Goal: Information Seeking & Learning: Learn about a topic

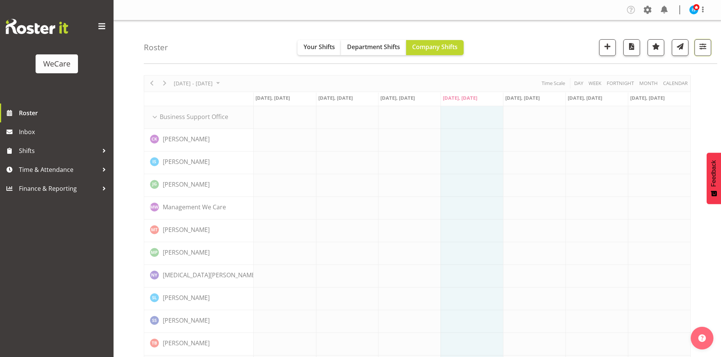
drag, startPoint x: 707, startPoint y: 50, endPoint x: 693, endPoint y: 70, distance: 24.8
click at [707, 50] on span "button" at bounding box center [702, 47] width 10 height 10
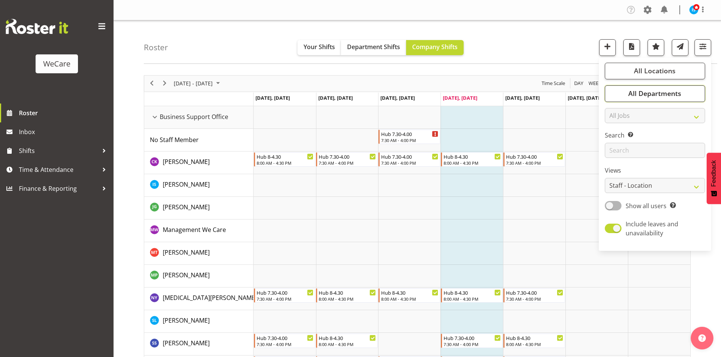
click at [645, 94] on span "All Departments" at bounding box center [654, 93] width 53 height 9
click at [670, 169] on button "Deselect All" at bounding box center [663, 176] width 39 height 14
checkbox input "false"
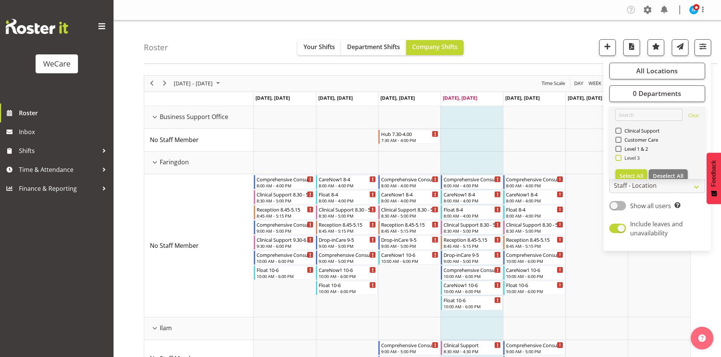
click at [639, 159] on span "Level 3" at bounding box center [630, 158] width 19 height 6
click at [620, 159] on input "Level 3" at bounding box center [617, 157] width 5 height 5
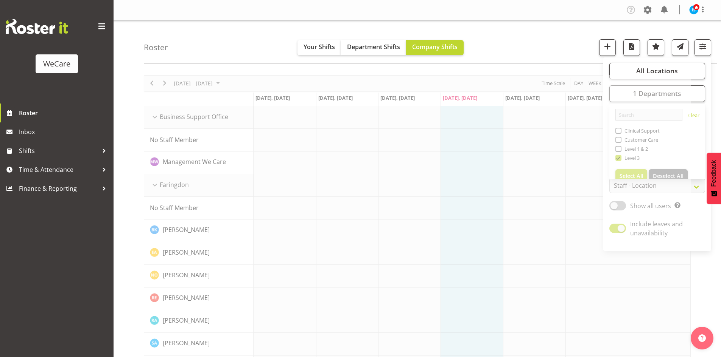
click at [516, 43] on div "Roster Your Shifts Department Shifts Company Shifts All Locations Clear Busines…" at bounding box center [430, 41] width 573 height 43
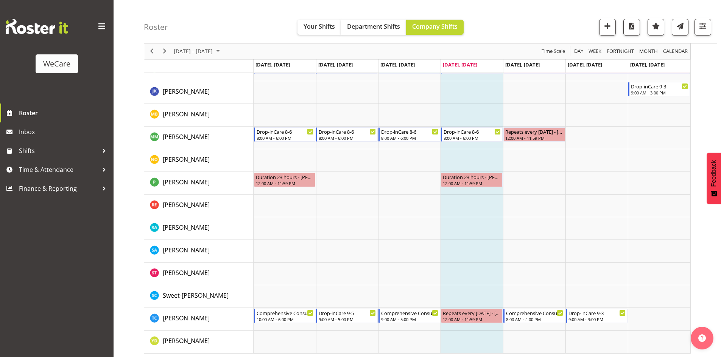
scroll to position [1176, 0]
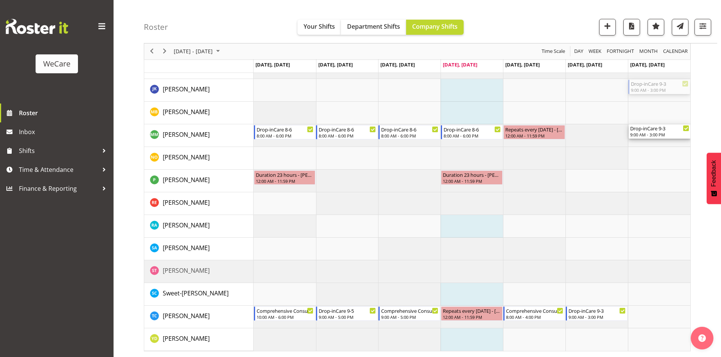
drag, startPoint x: 651, startPoint y: 85, endPoint x: 650, endPoint y: 146, distance: 61.3
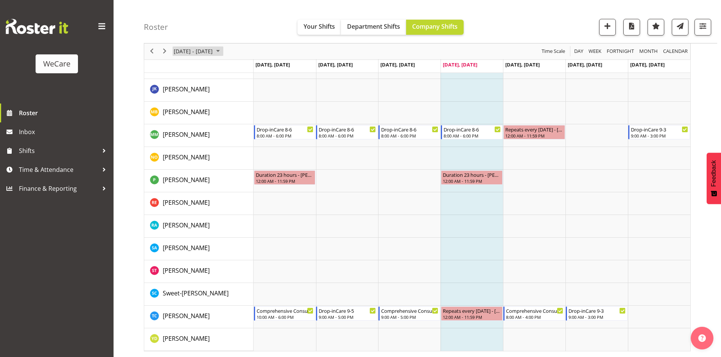
click at [205, 53] on span "[DATE] - [DATE]" at bounding box center [193, 51] width 40 height 9
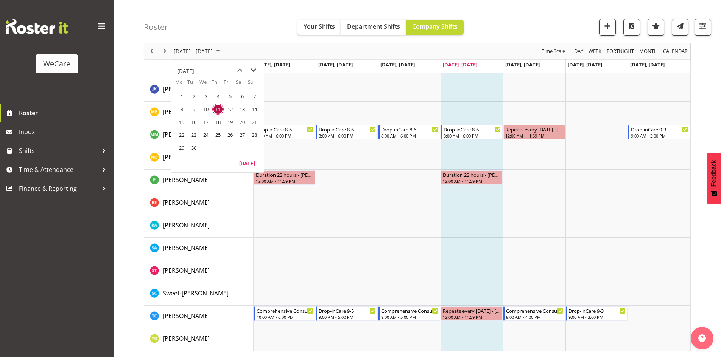
click at [253, 71] on span "next month" at bounding box center [253, 71] width 13 height 14
click at [253, 108] on span "12" at bounding box center [253, 109] width 11 height 11
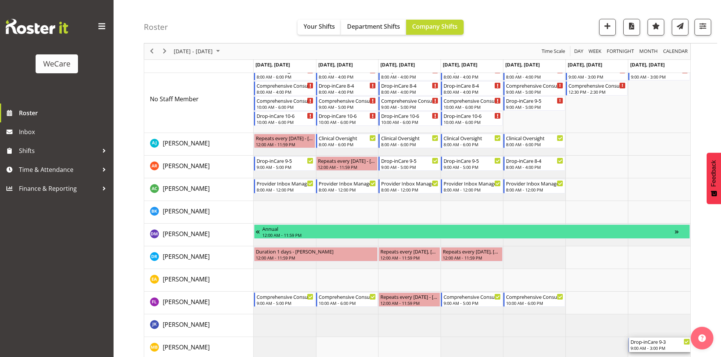
scroll to position [920, 0]
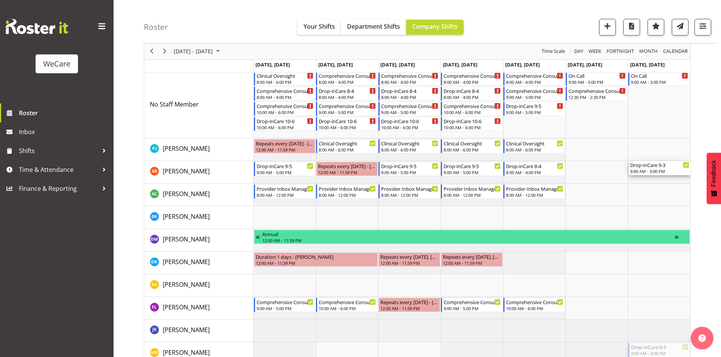
drag, startPoint x: 661, startPoint y: 198, endPoint x: 657, endPoint y: 180, distance: 18.9
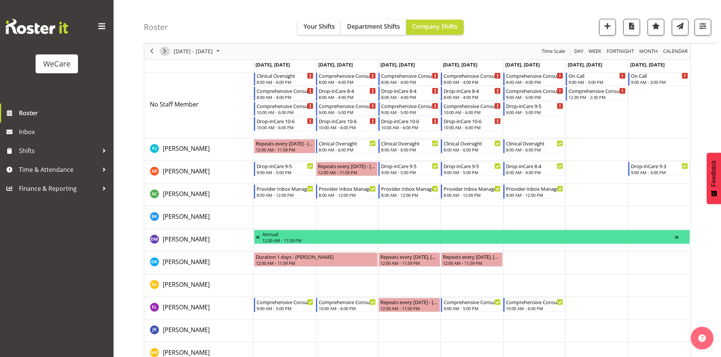
click at [160, 51] on span "Next" at bounding box center [164, 51] width 9 height 9
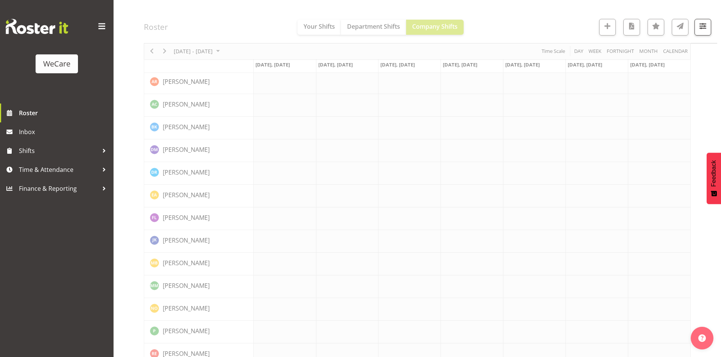
scroll to position [950, 0]
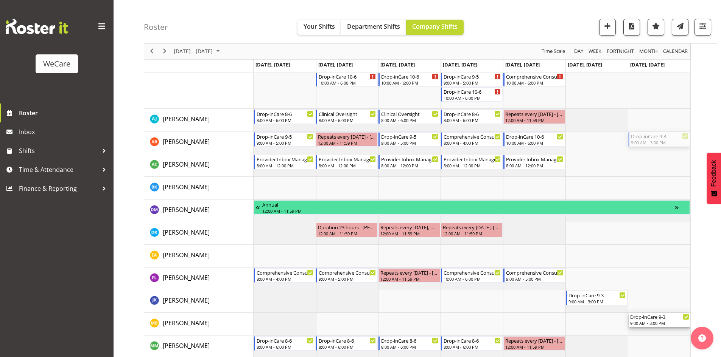
drag, startPoint x: 663, startPoint y: 134, endPoint x: 662, endPoint y: 316, distance: 181.9
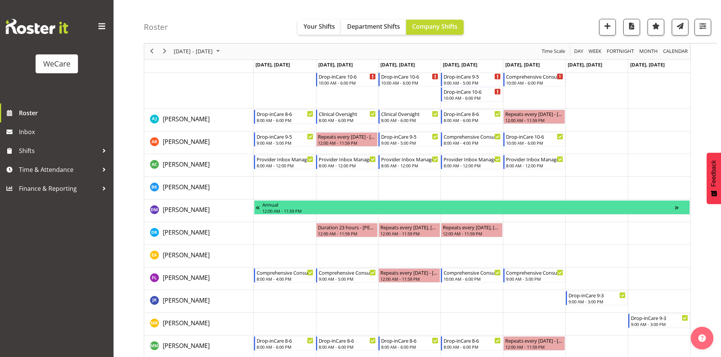
click at [712, 29] on div "Roster Your Shifts Department Shifts Company Shifts All Locations Clear Busines…" at bounding box center [430, 21] width 573 height 43
click at [706, 26] on span "button" at bounding box center [702, 26] width 10 height 10
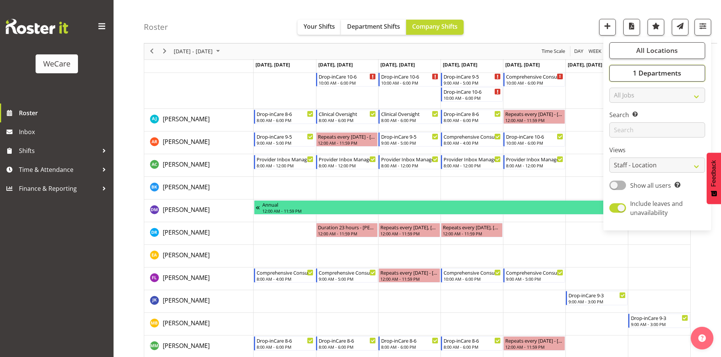
drag, startPoint x: 700, startPoint y: 70, endPoint x: 700, endPoint y: 61, distance: 8.7
click at [700, 67] on button "1 Departments" at bounding box center [657, 73] width 96 height 17
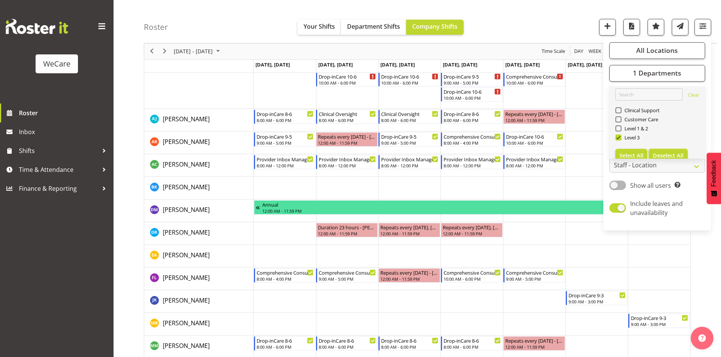
click at [668, 155] on span "Deselect All" at bounding box center [667, 155] width 31 height 7
checkbox input "false"
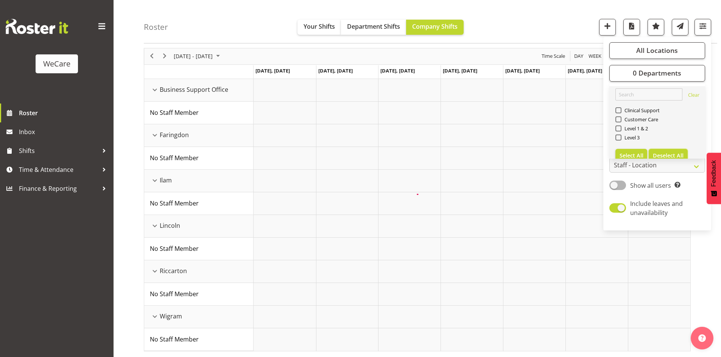
scroll to position [117, 0]
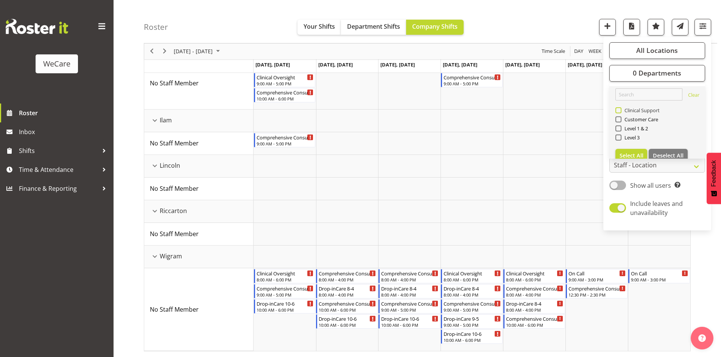
click at [631, 109] on span "Clinical Support" at bounding box center [640, 110] width 39 height 6
click at [620, 109] on input "Clinical Support" at bounding box center [617, 110] width 5 height 5
checkbox input "true"
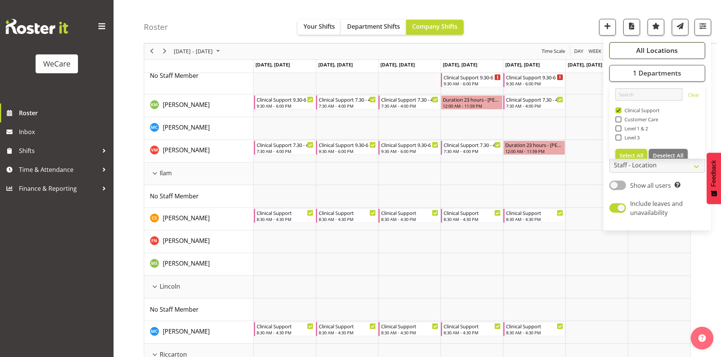
click at [639, 51] on span "All Locations" at bounding box center [657, 50] width 42 height 9
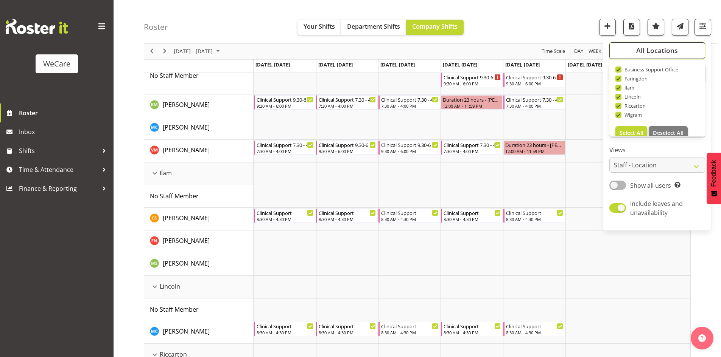
scroll to position [27, 0]
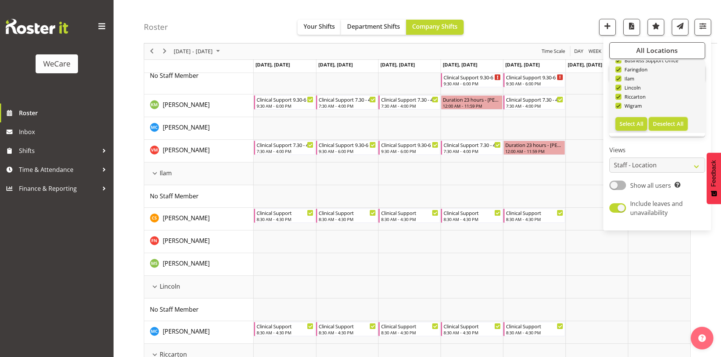
click at [663, 123] on span "Deselect All" at bounding box center [667, 123] width 31 height 7
checkbox input "false"
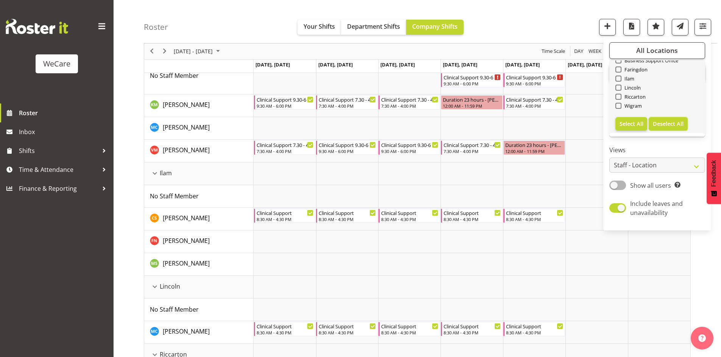
checkbox input "false"
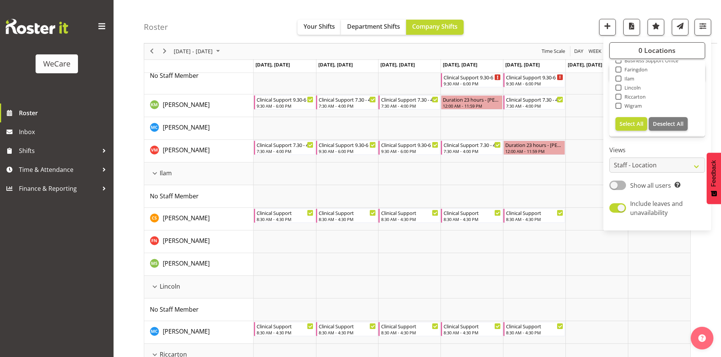
click at [627, 105] on span "Wigram" at bounding box center [631, 106] width 21 height 6
click at [620, 105] on input "Wigram" at bounding box center [617, 106] width 5 height 5
checkbox input "true"
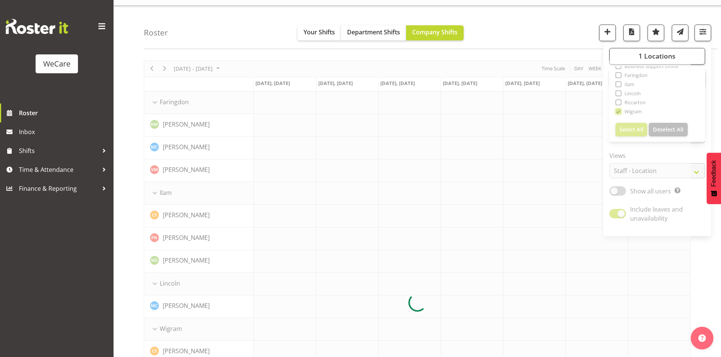
scroll to position [117, 0]
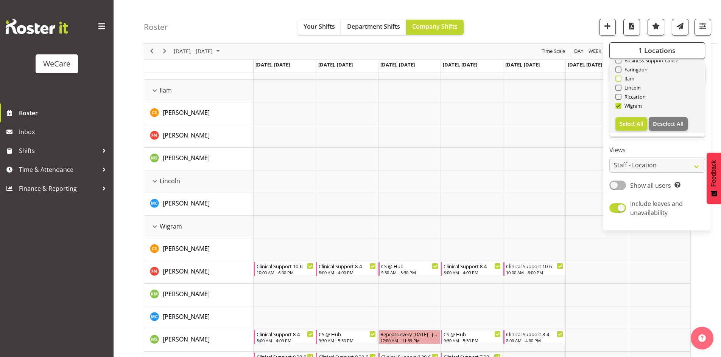
click at [618, 81] on span at bounding box center [618, 79] width 6 height 6
click at [618, 81] on input "Ilam" at bounding box center [617, 78] width 5 height 5
checkbox input "true"
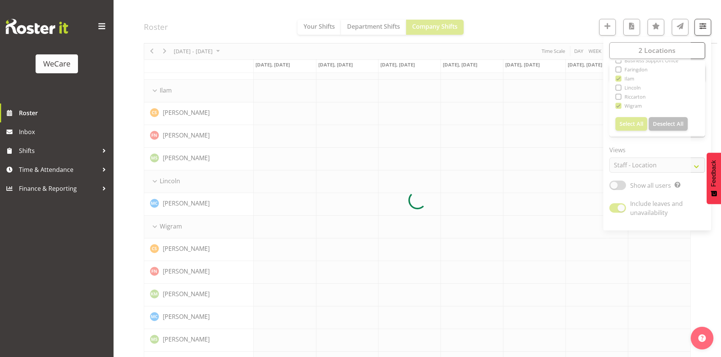
click at [220, 31] on div at bounding box center [417, 200] width 547 height 485
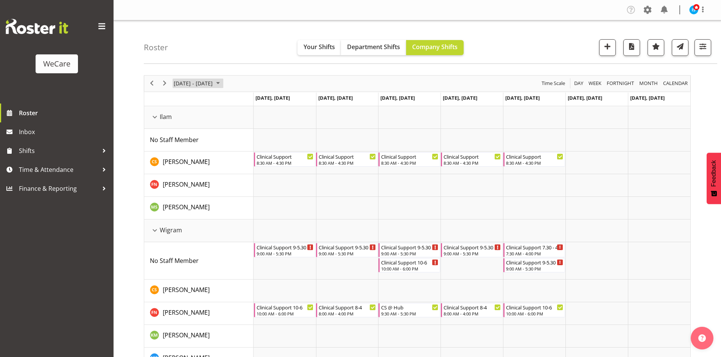
click at [196, 85] on span "[DATE] - [DATE]" at bounding box center [193, 83] width 40 height 9
click at [234, 102] on span "previous month" at bounding box center [239, 103] width 13 height 14
click at [260, 102] on div "[DATE]" at bounding box center [217, 101] width 92 height 19
click at [256, 103] on span "next month" at bounding box center [253, 103] width 13 height 14
click at [183, 137] on span "6" at bounding box center [181, 141] width 11 height 11
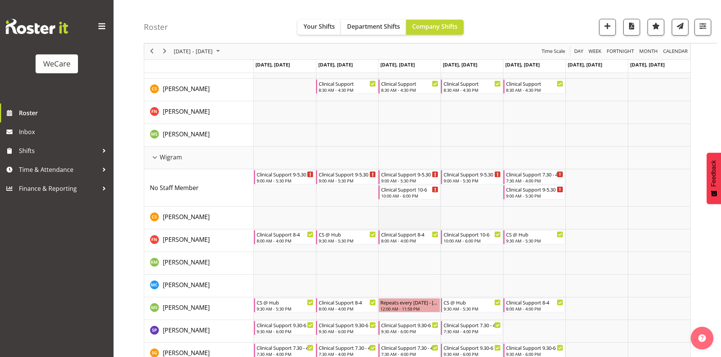
scroll to position [113, 0]
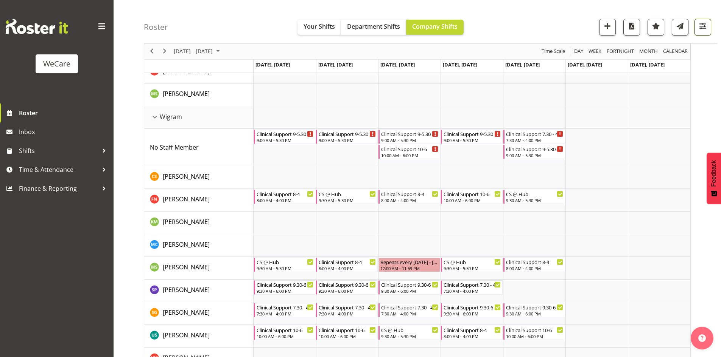
click at [702, 30] on span "button" at bounding box center [702, 26] width 10 height 10
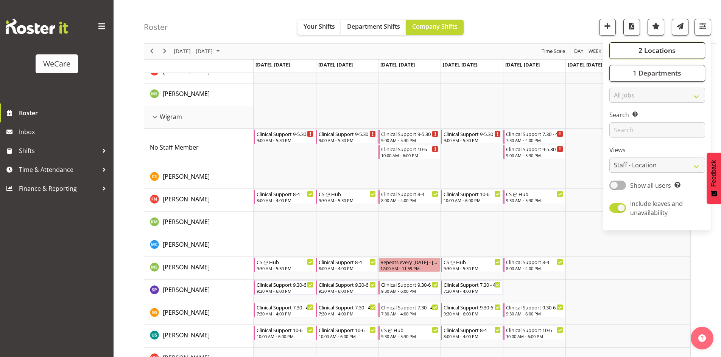
click at [671, 53] on span "2 Locations" at bounding box center [656, 50] width 37 height 9
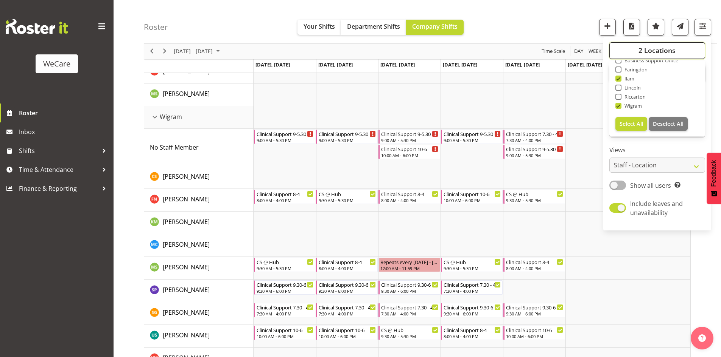
click at [658, 48] on span "2 Locations" at bounding box center [656, 50] width 37 height 9
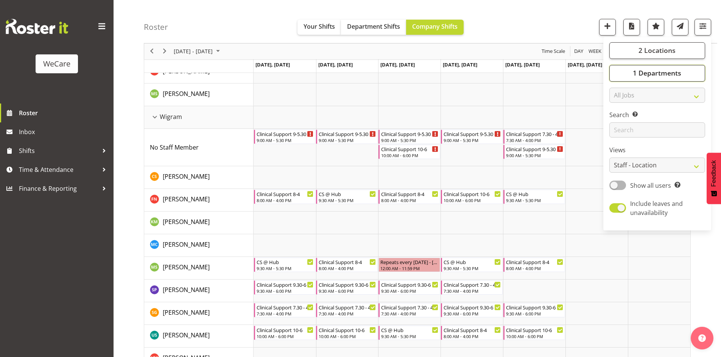
click at [676, 76] on span "1 Departments" at bounding box center [656, 73] width 48 height 9
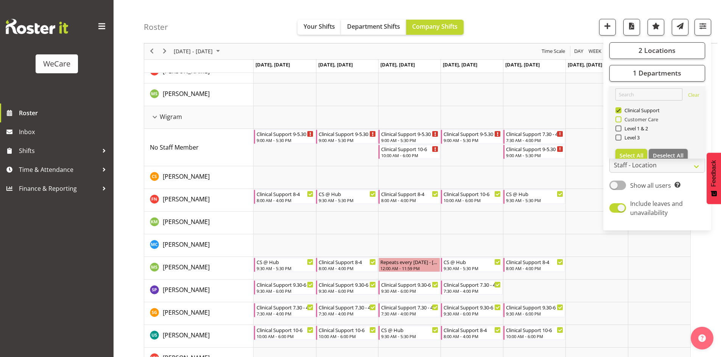
click at [623, 120] on span "Customer Care" at bounding box center [639, 119] width 37 height 6
click at [620, 120] on input "Customer Care" at bounding box center [617, 119] width 5 height 5
checkbox input "true"
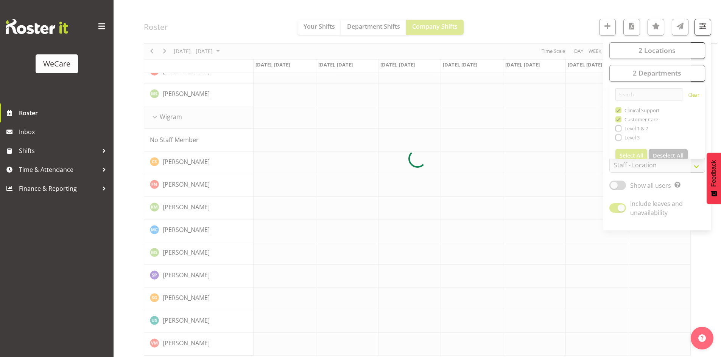
click at [216, 27] on div at bounding box center [417, 159] width 547 height 394
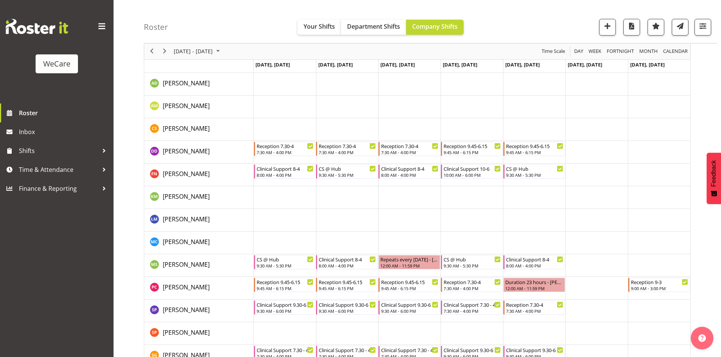
scroll to position [303, 0]
